Goal: Task Accomplishment & Management: Use online tool/utility

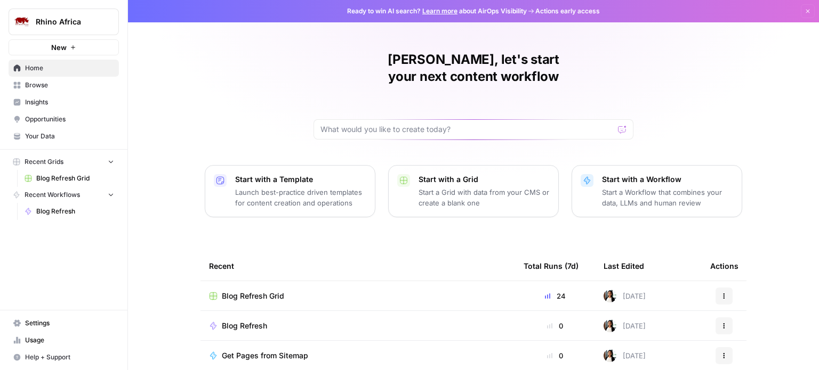
click at [248, 291] on span "Blog Refresh Grid" at bounding box center [253, 296] width 62 height 11
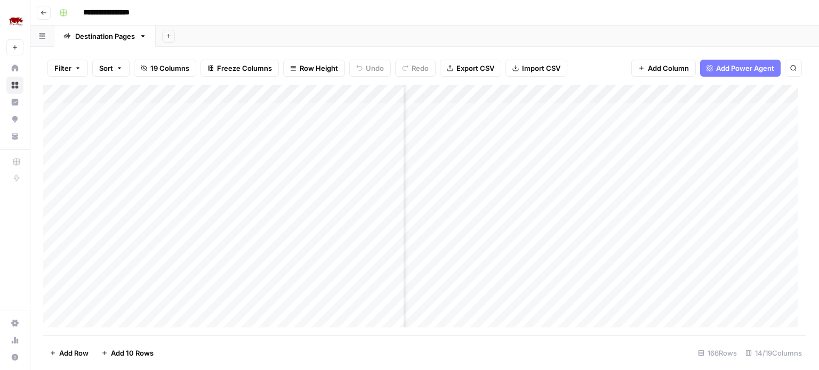
scroll to position [0, 855]
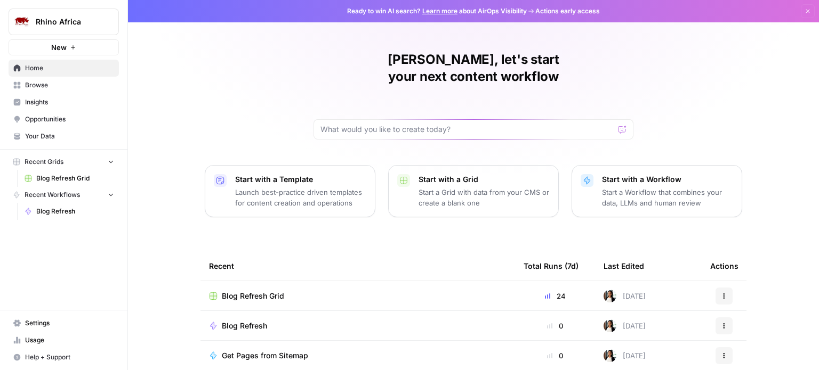
click at [264, 321] on span "Blog Refresh" at bounding box center [244, 326] width 45 height 11
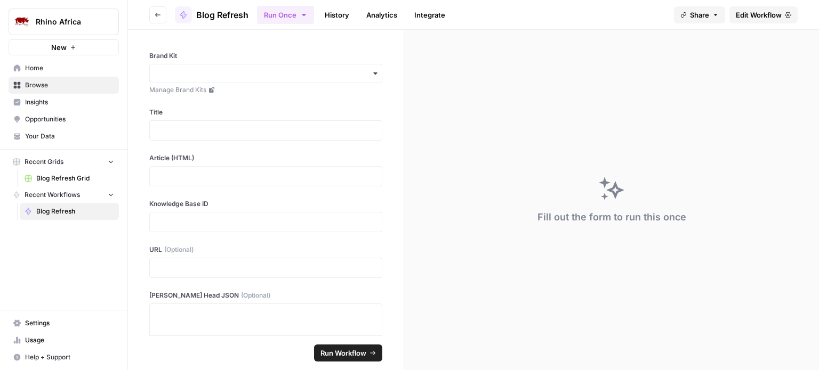
scroll to position [262, 0]
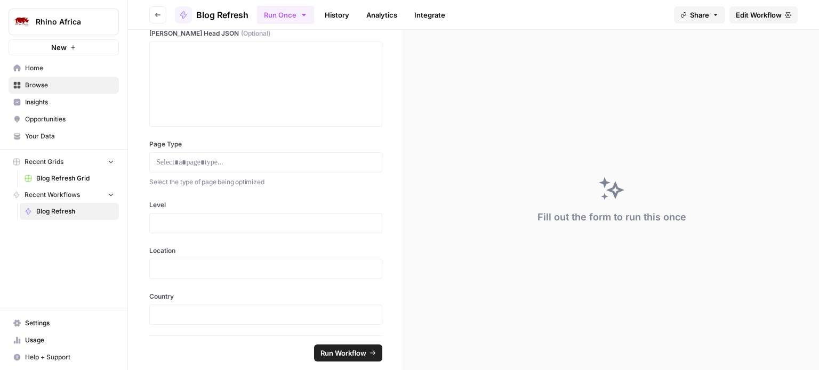
click at [768, 14] on span "Edit Workflow" at bounding box center [759, 15] width 46 height 11
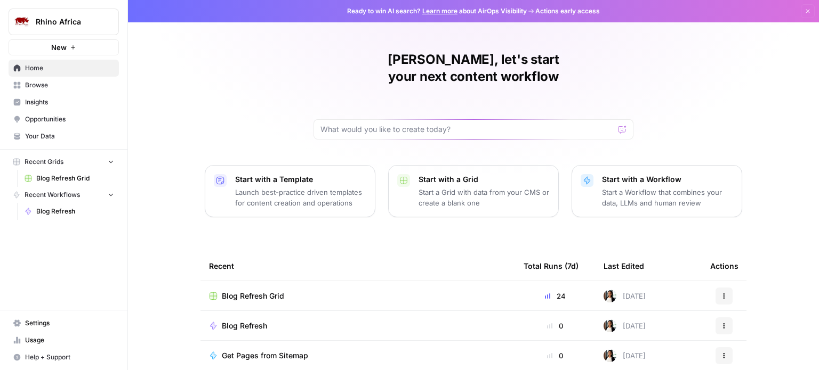
click at [261, 291] on span "Blog Refresh Grid" at bounding box center [253, 296] width 62 height 11
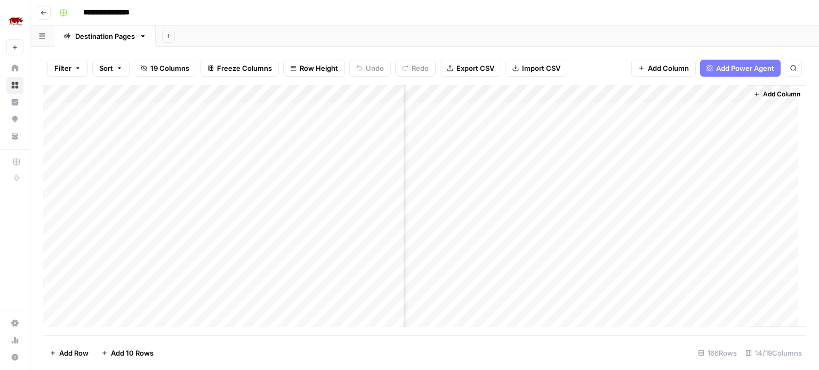
scroll to position [0, 753]
click at [529, 111] on div "Add Column" at bounding box center [424, 210] width 763 height 251
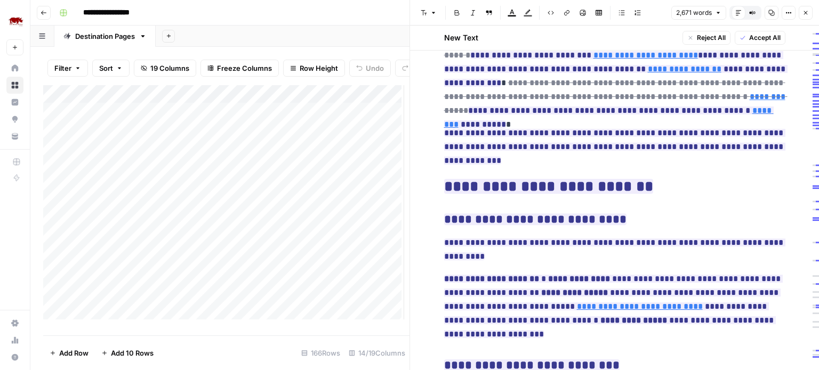
scroll to position [487, 0]
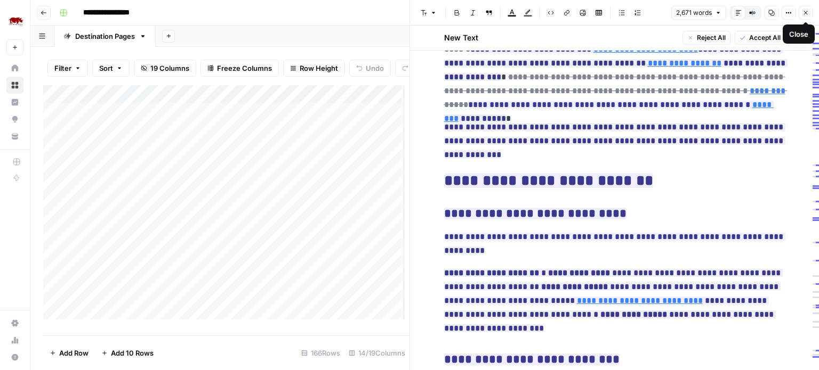
click at [806, 12] on icon "button" at bounding box center [806, 13] width 4 height 4
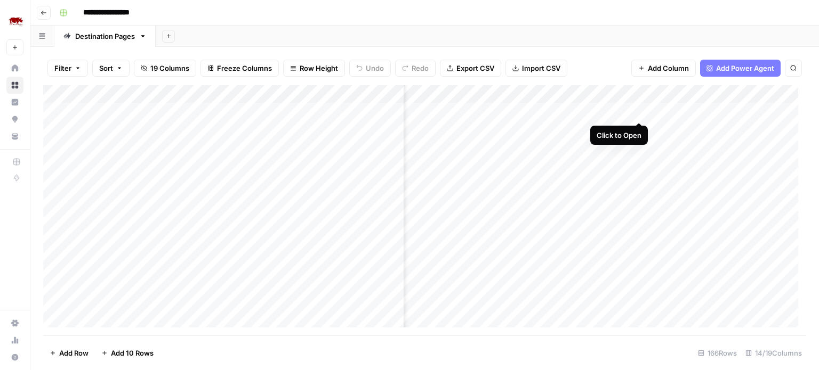
click at [636, 112] on div "Add Column" at bounding box center [424, 210] width 763 height 251
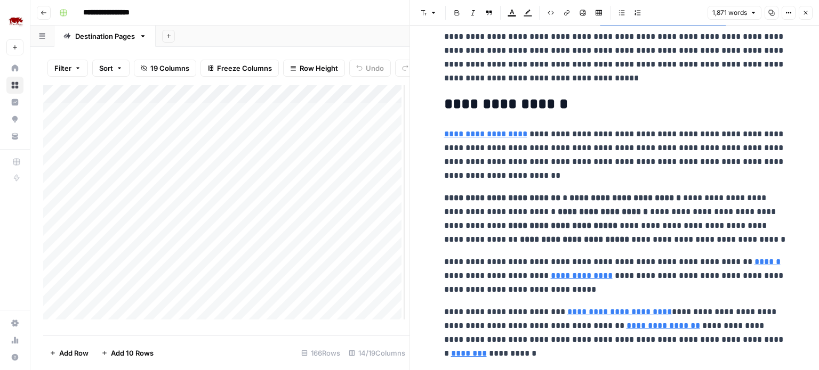
scroll to position [78, 0]
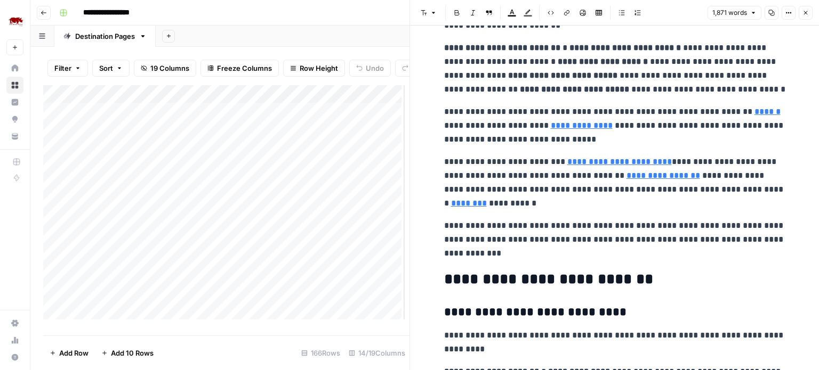
scroll to position [239, 0]
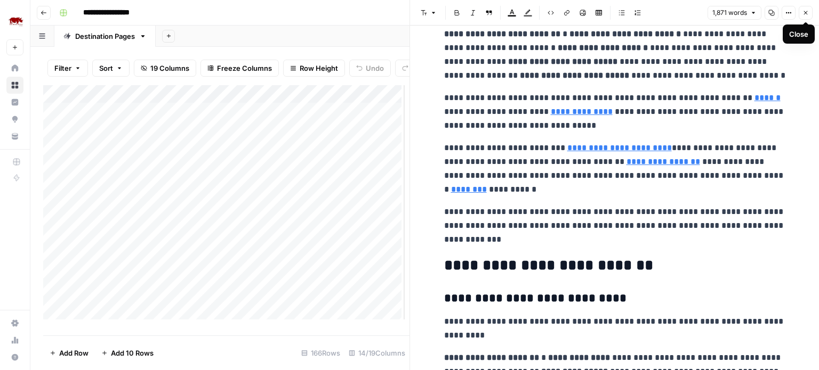
click at [805, 12] on icon "button" at bounding box center [805, 13] width 6 height 6
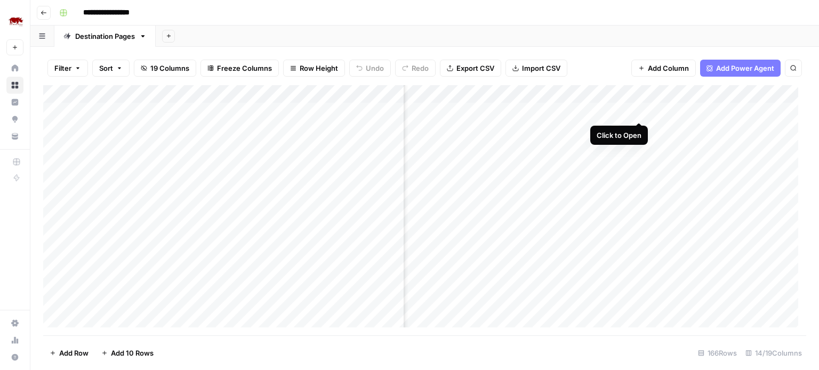
click at [637, 112] on div "Add Column" at bounding box center [424, 210] width 763 height 251
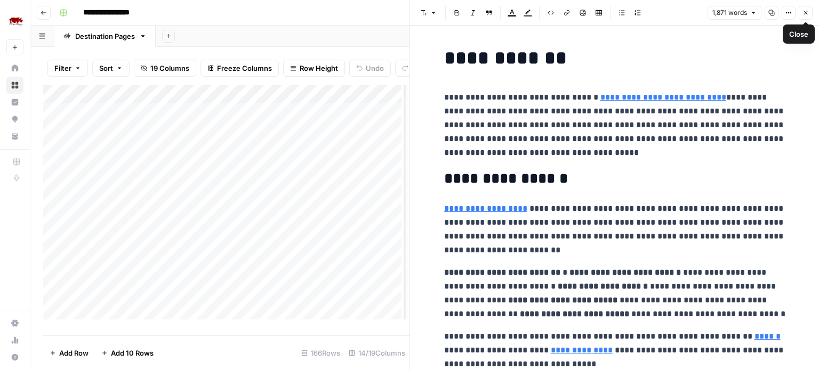
click at [806, 14] on icon "button" at bounding box center [805, 13] width 6 height 6
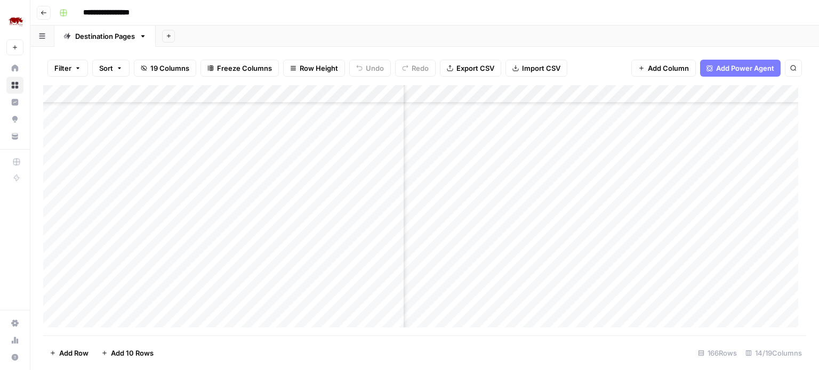
scroll to position [0, 753]
click at [639, 128] on div "Add Column" at bounding box center [424, 210] width 763 height 251
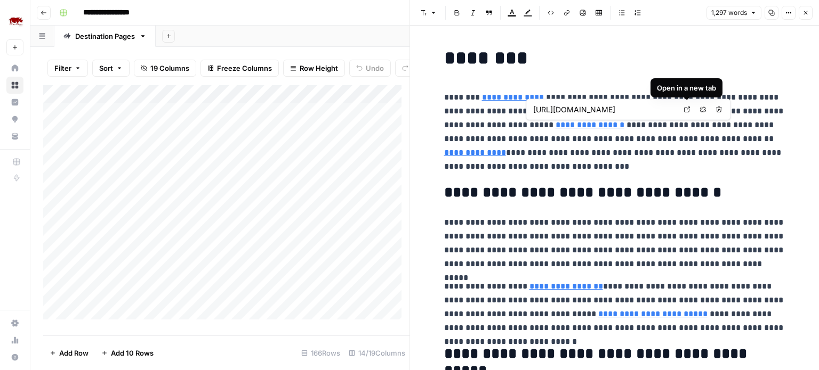
click at [685, 109] on icon at bounding box center [686, 110] width 6 height 6
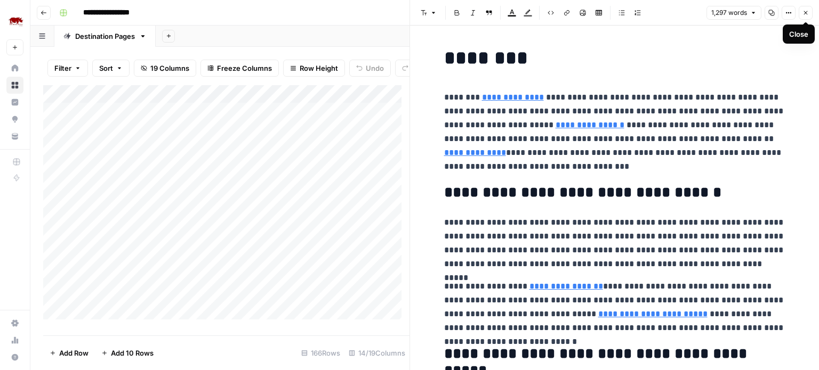
click at [809, 14] on button "Close" at bounding box center [805, 13] width 14 height 14
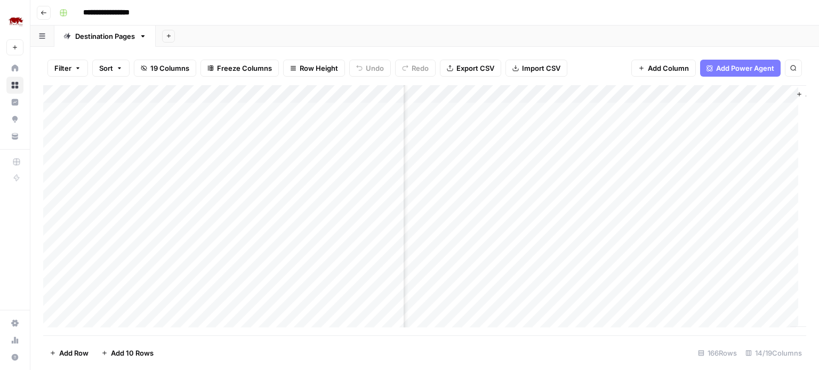
scroll to position [0, 797]
click at [482, 112] on div "Add Column" at bounding box center [424, 210] width 763 height 251
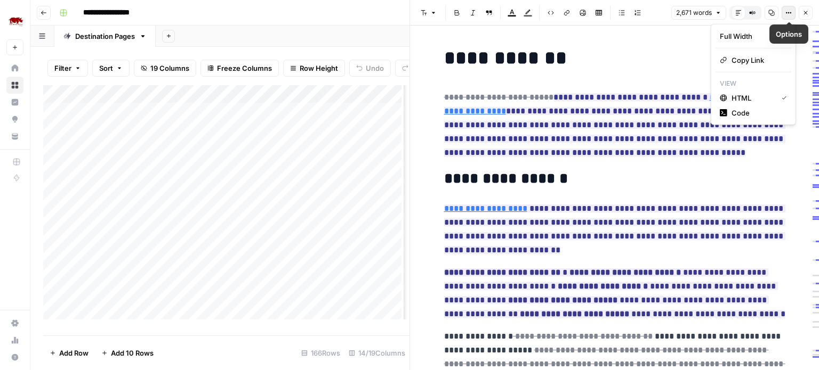
click at [788, 14] on icon "button" at bounding box center [788, 13] width 6 height 6
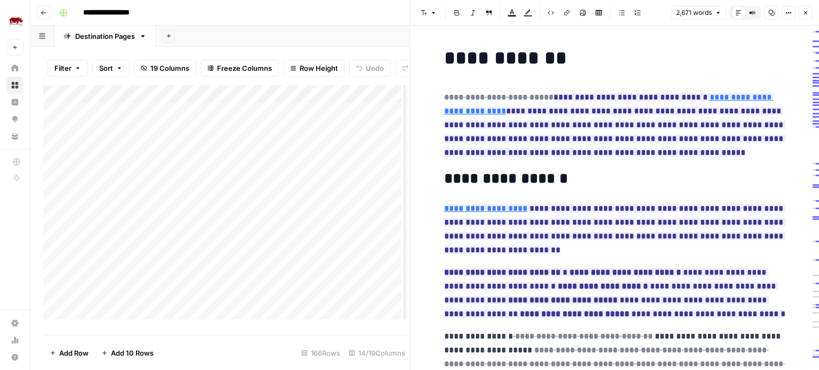
click at [809, 14] on button "Close" at bounding box center [805, 13] width 14 height 14
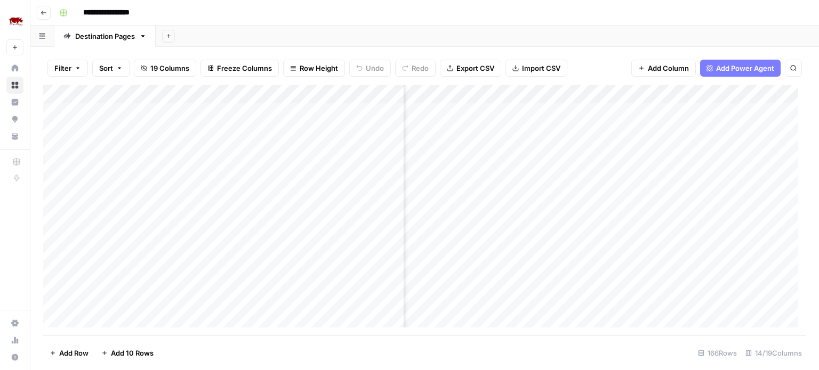
scroll to position [0, 450]
click at [737, 94] on div "Add Column" at bounding box center [424, 210] width 763 height 251
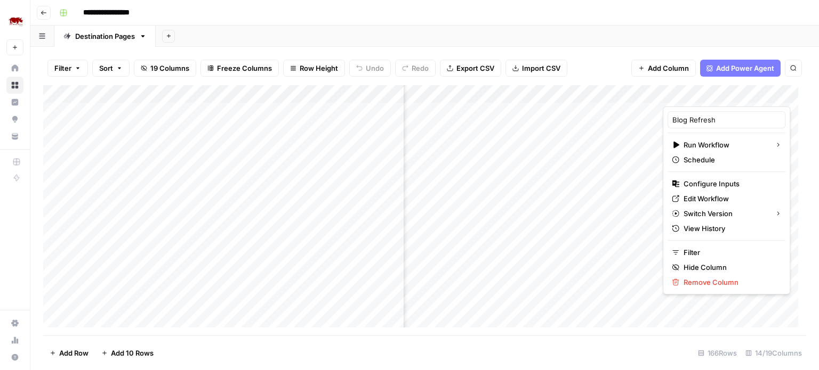
click at [606, 66] on div "Filter Sort 19 Columns Freeze Columns Row Height Undo Redo Export CSV Import CS…" at bounding box center [424, 68] width 763 height 34
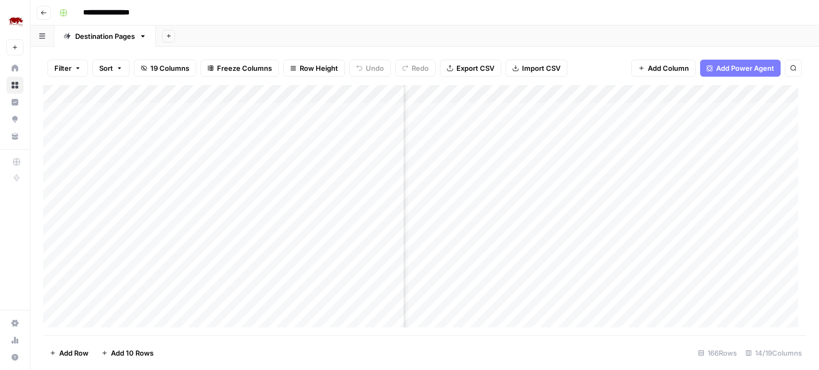
scroll to position [0, 837]
click at [382, 92] on div "Add Column" at bounding box center [424, 210] width 763 height 251
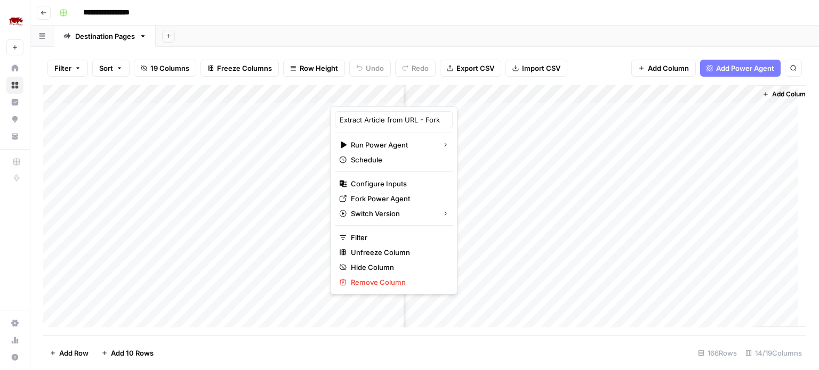
click at [350, 92] on div at bounding box center [367, 95] width 74 height 21
click at [351, 90] on div at bounding box center [367, 95] width 74 height 21
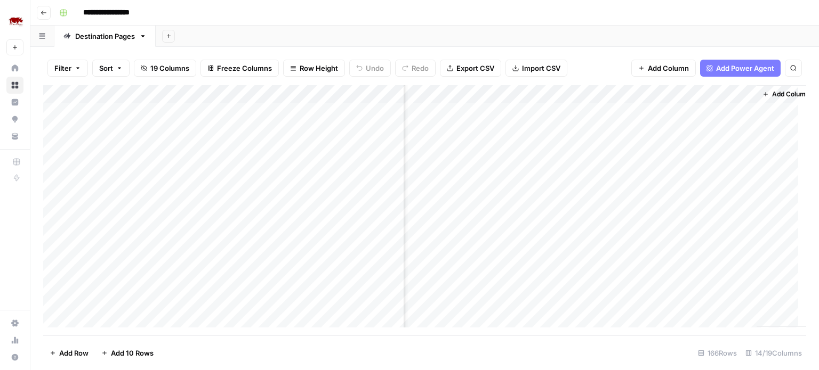
click at [307, 10] on div "**********" at bounding box center [431, 12] width 753 height 17
click at [377, 111] on div "Add Column" at bounding box center [424, 210] width 763 height 251
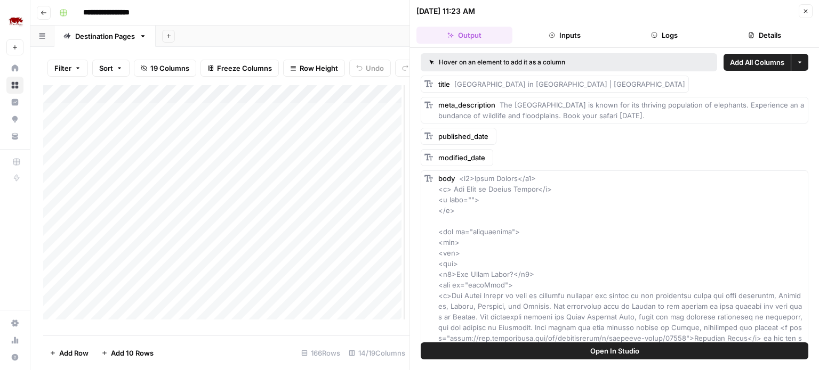
click at [659, 34] on button "Logs" at bounding box center [665, 35] width 96 height 17
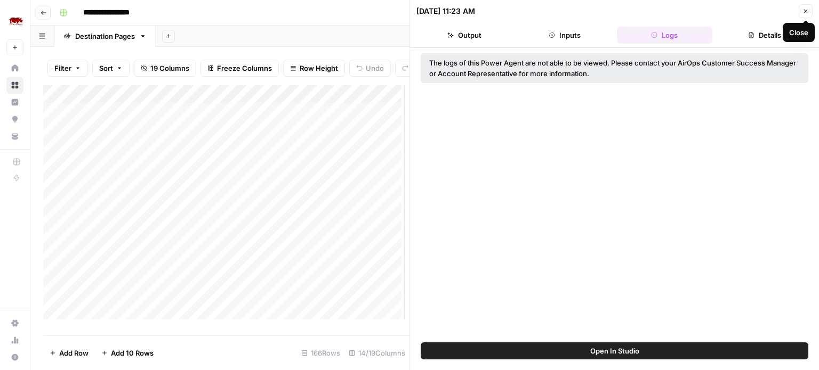
click at [806, 13] on icon "button" at bounding box center [805, 11] width 6 height 6
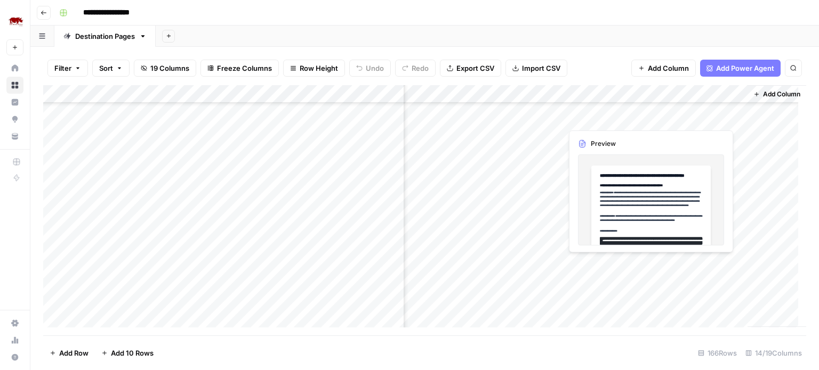
scroll to position [0, 855]
